Goal: Information Seeking & Learning: Learn about a topic

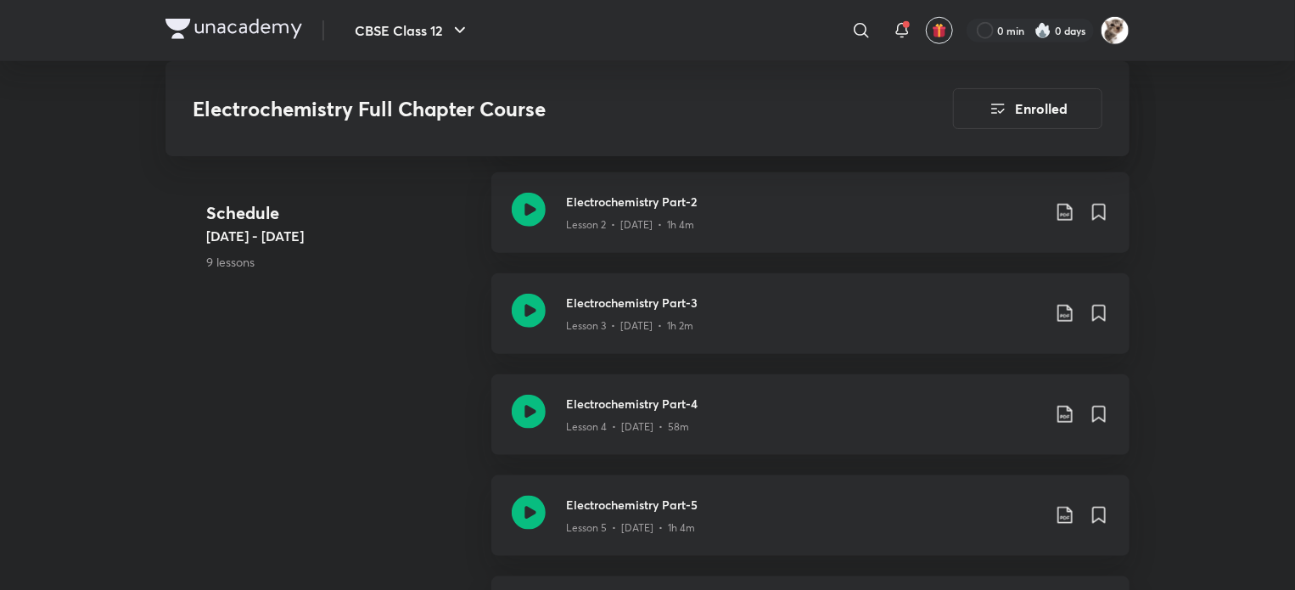
scroll to position [793, 0]
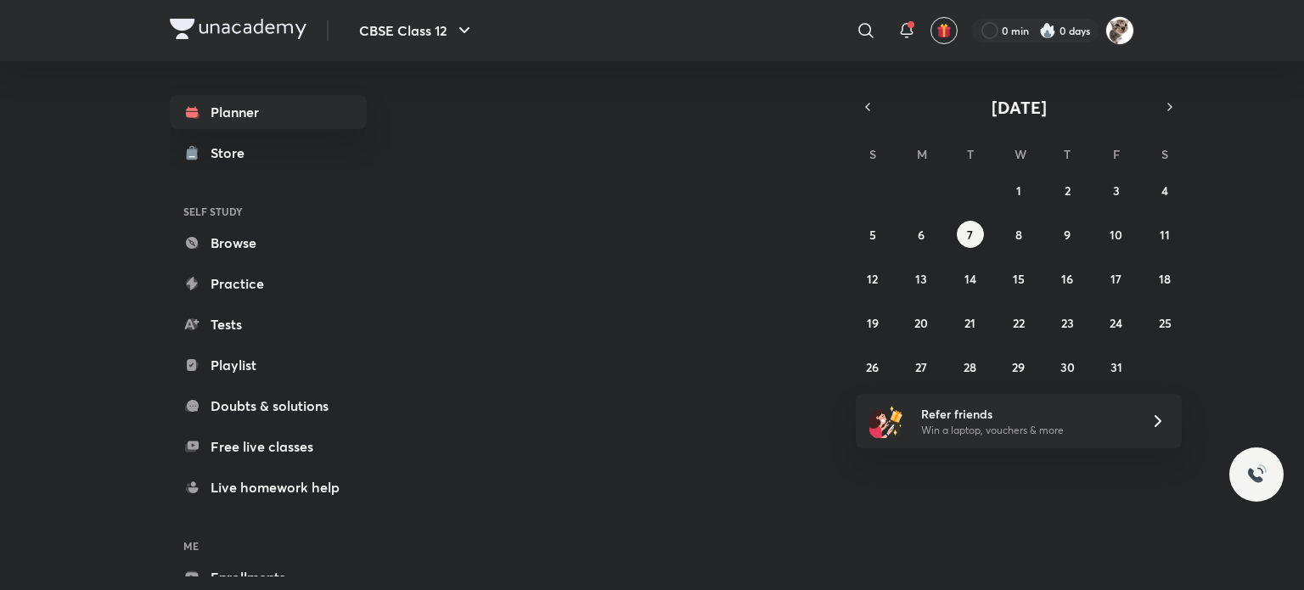
click at [280, 369] on link "Playlist" at bounding box center [268, 365] width 197 height 34
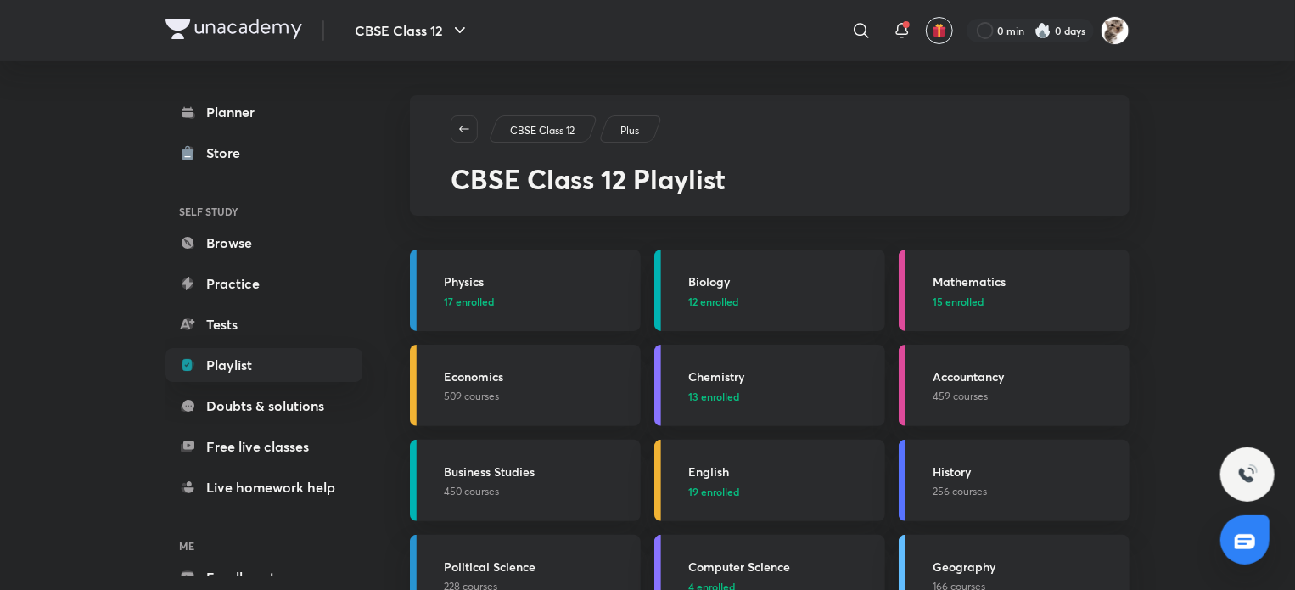
scroll to position [31, 0]
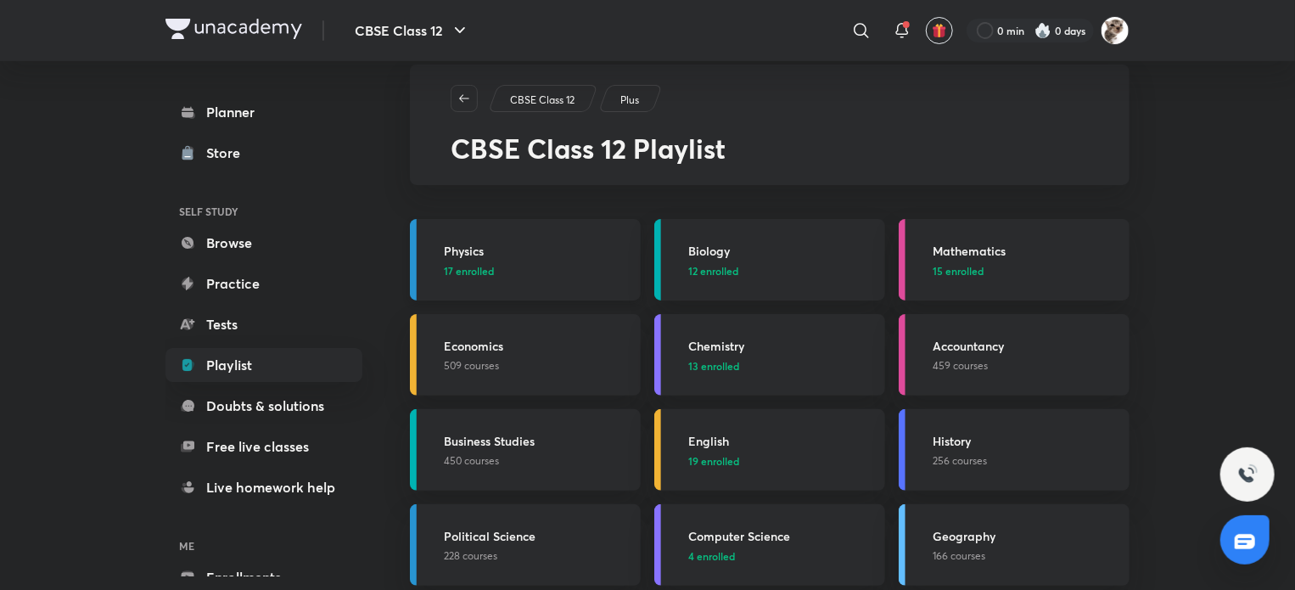
click at [487, 269] on span "17 enrolled" at bounding box center [469, 270] width 50 height 15
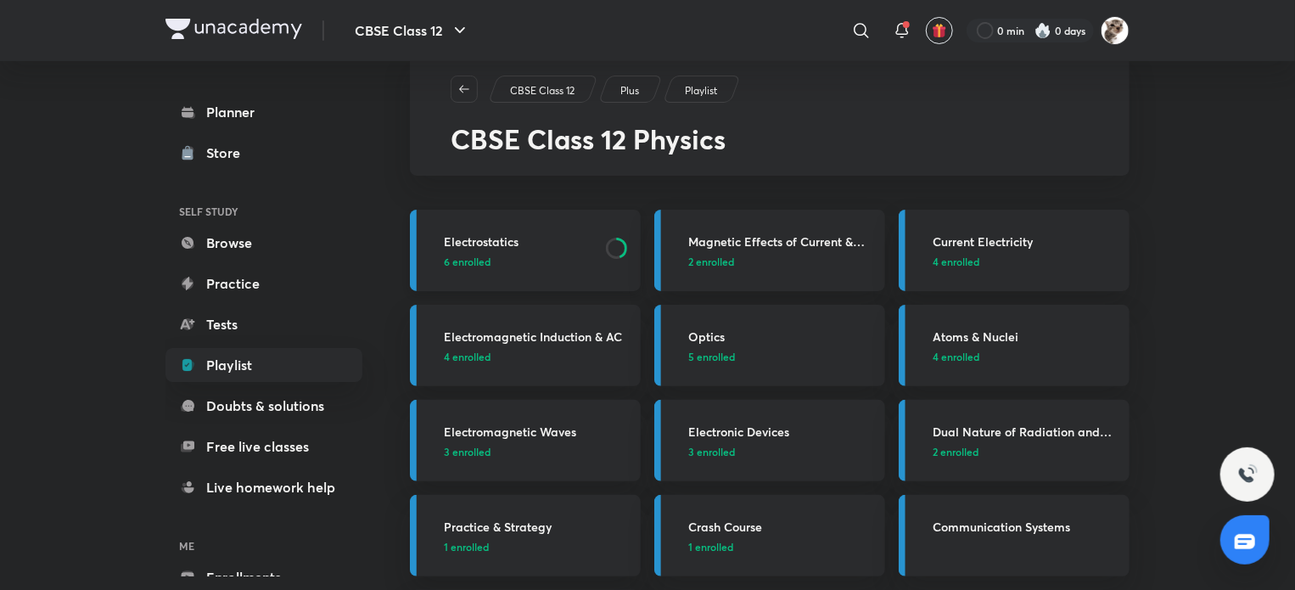
scroll to position [41, 0]
click at [557, 261] on p "6 enrolled" at bounding box center [520, 260] width 152 height 15
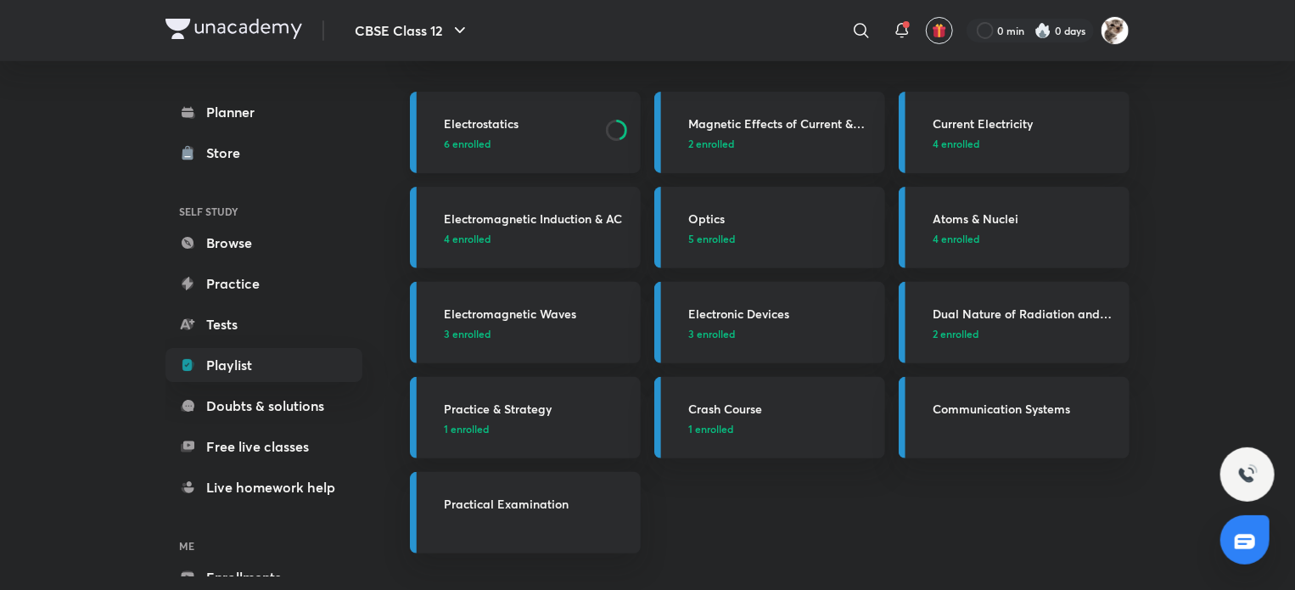
scroll to position [160, 0]
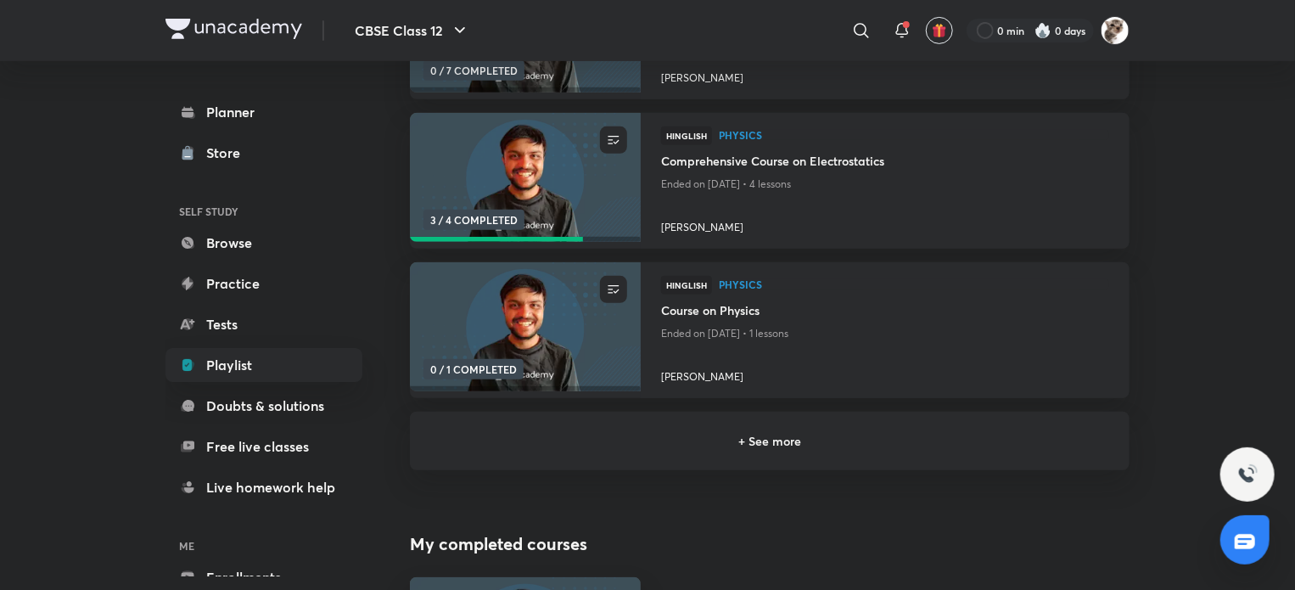
click at [582, 449] on h6 "+ See more" at bounding box center [769, 441] width 679 height 18
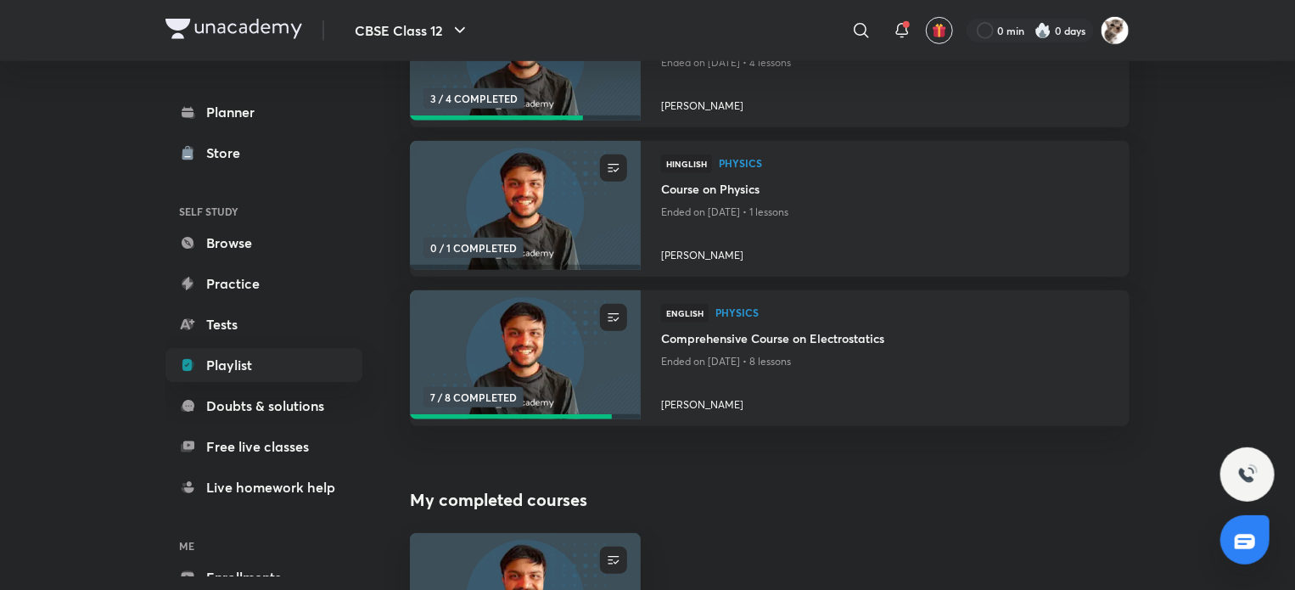
scroll to position [454, 0]
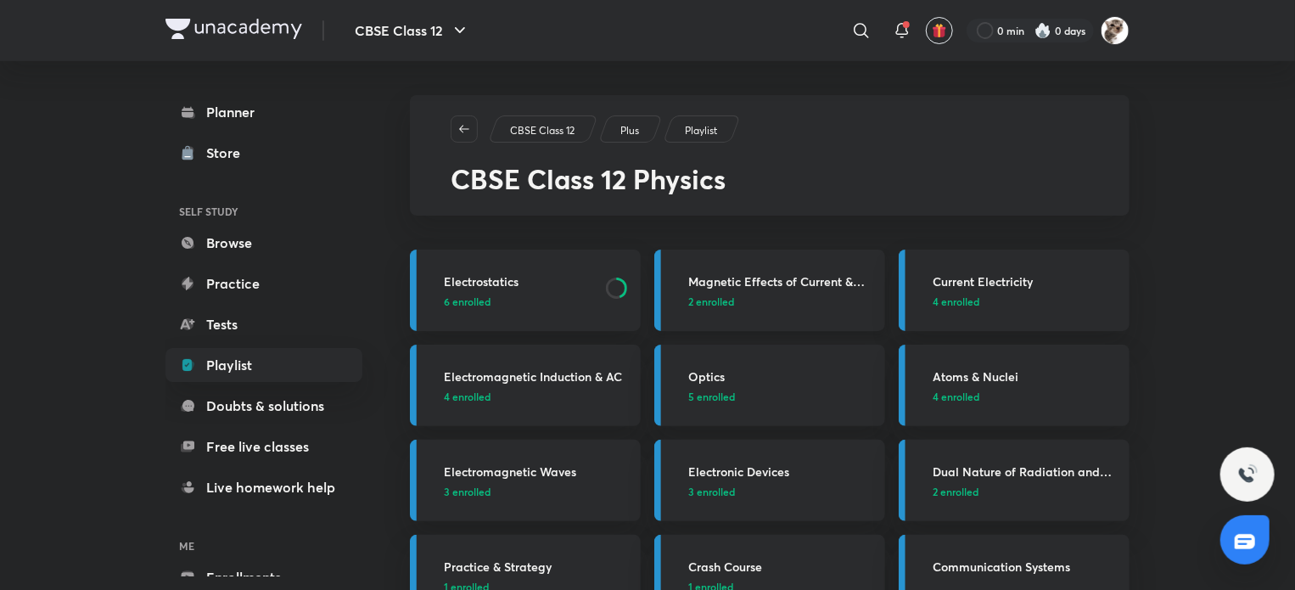
click at [716, 311] on link "Magnetic Effects of Current & Magnetism 2 enrolled" at bounding box center [769, 290] width 231 height 81
click at [1047, 278] on h3 "Current Electricity" at bounding box center [1026, 281] width 187 height 18
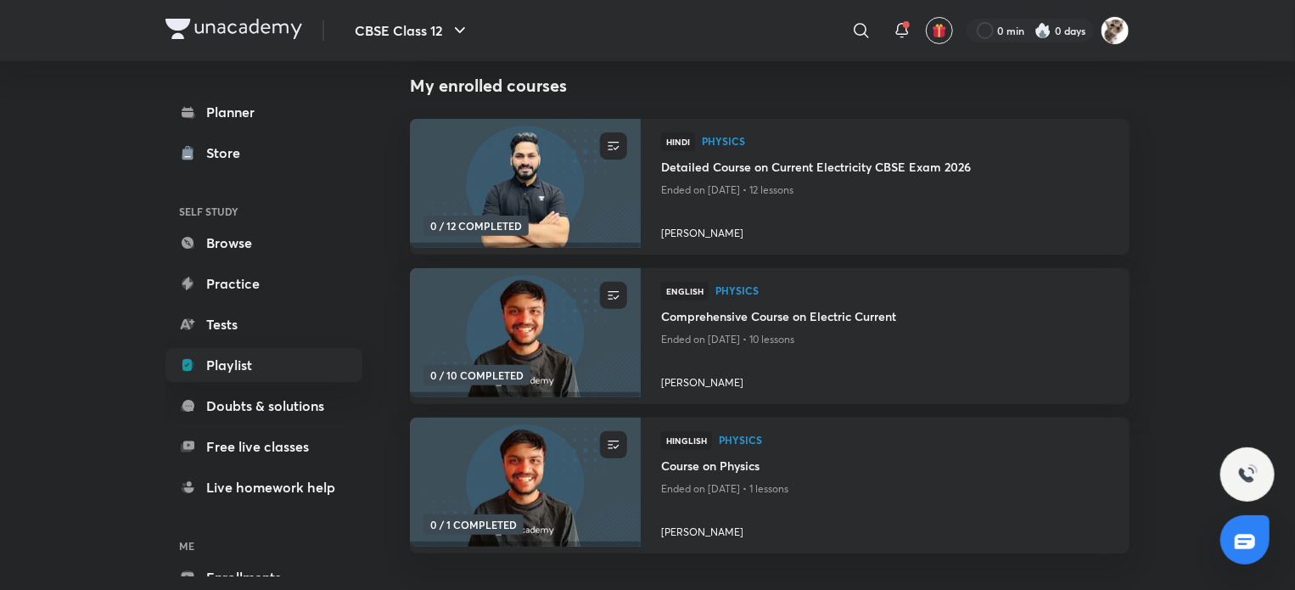
scroll to position [176, 0]
click at [889, 318] on h4 "Comprehensive Course on Electric Current" at bounding box center [885, 318] width 448 height 21
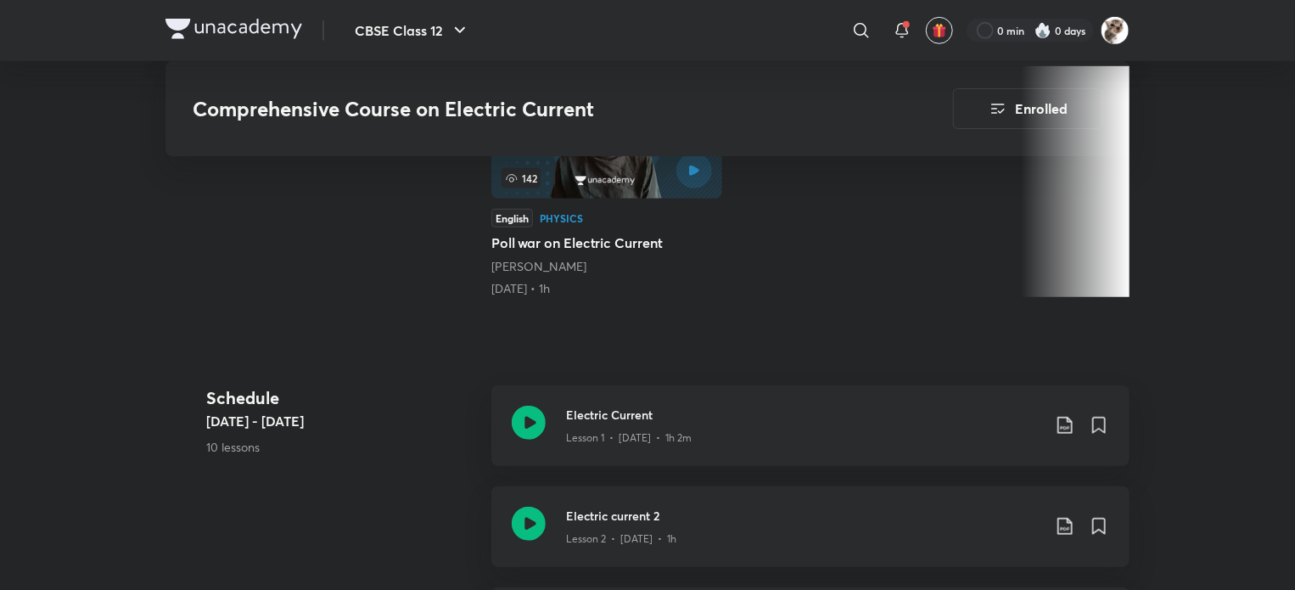
scroll to position [659, 0]
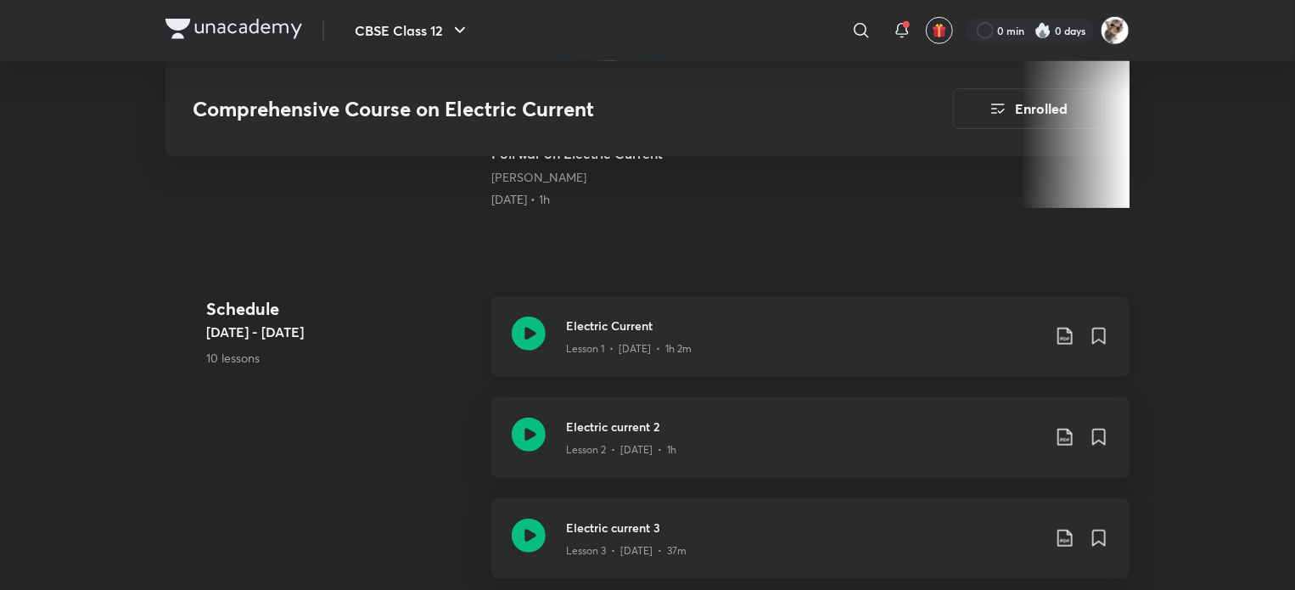
click at [530, 339] on icon at bounding box center [529, 334] width 34 height 34
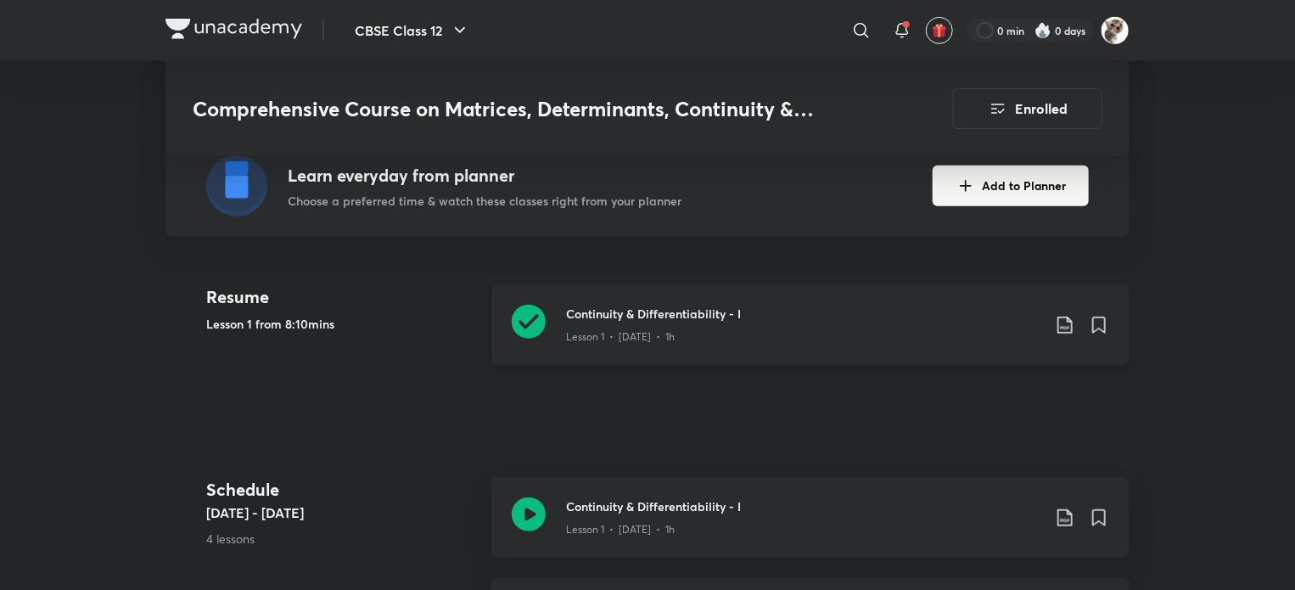
click at [522, 322] on icon at bounding box center [529, 322] width 34 height 34
